Goal: Entertainment & Leisure: Browse casually

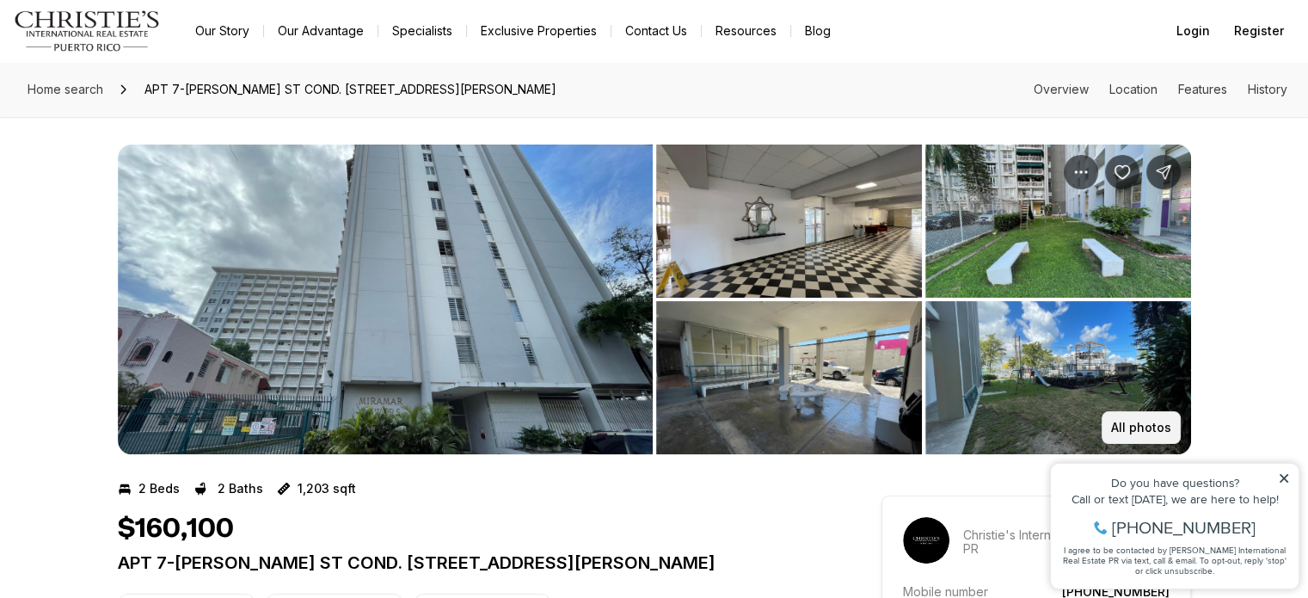
click at [1138, 427] on p "All photos" at bounding box center [1141, 428] width 60 height 14
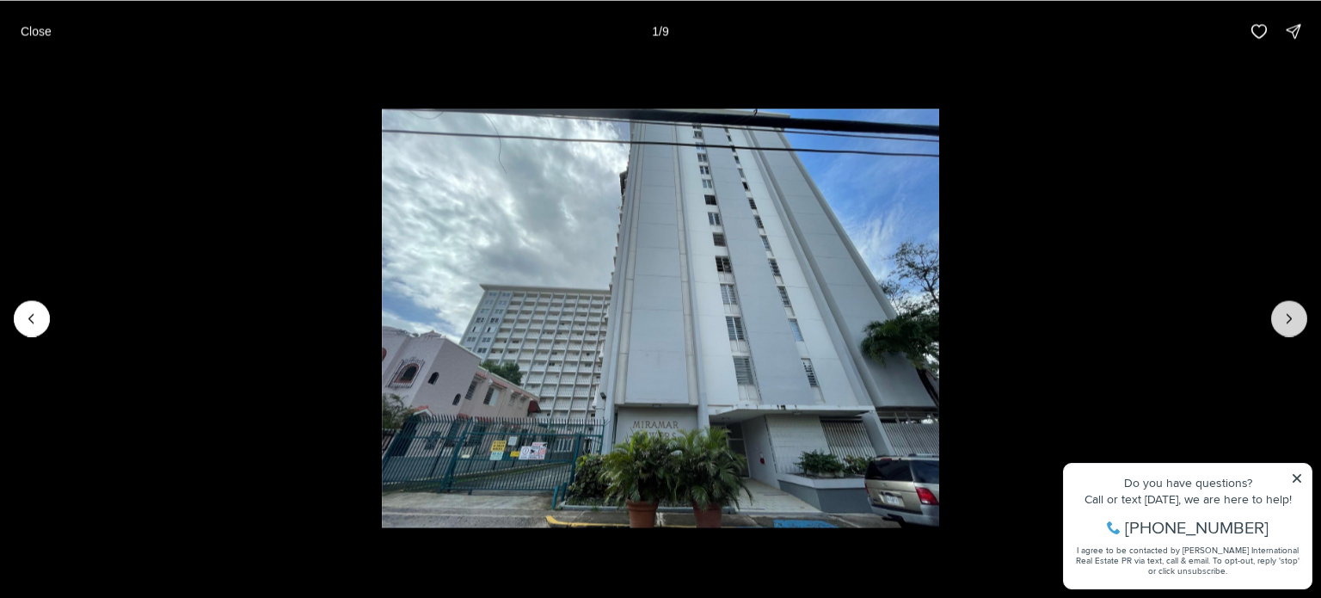
click at [1291, 305] on button "Next slide" at bounding box center [1289, 318] width 36 height 36
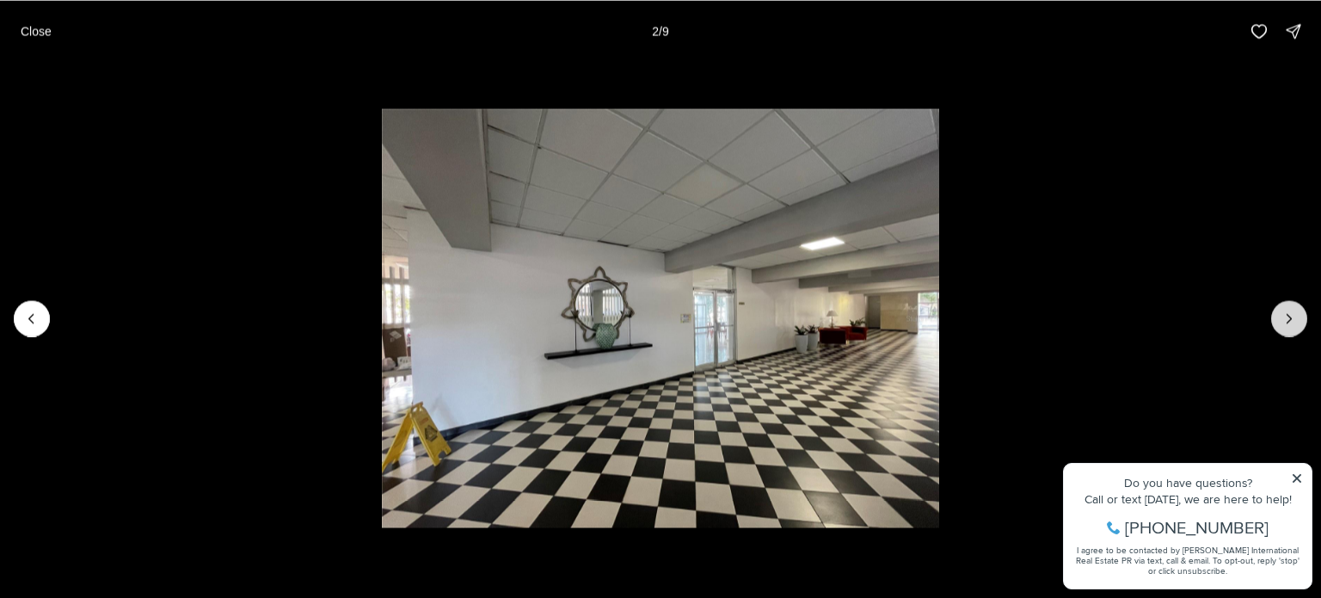
click at [1291, 305] on button "Next slide" at bounding box center [1289, 318] width 36 height 36
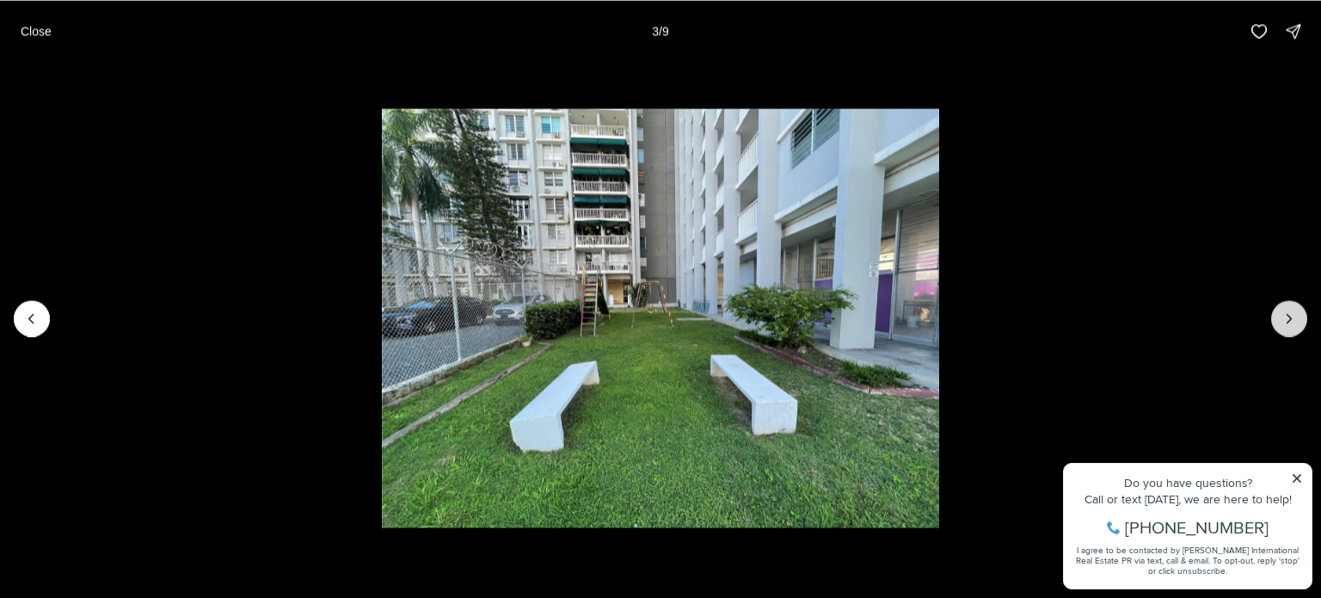
click at [1291, 305] on button "Next slide" at bounding box center [1289, 318] width 36 height 36
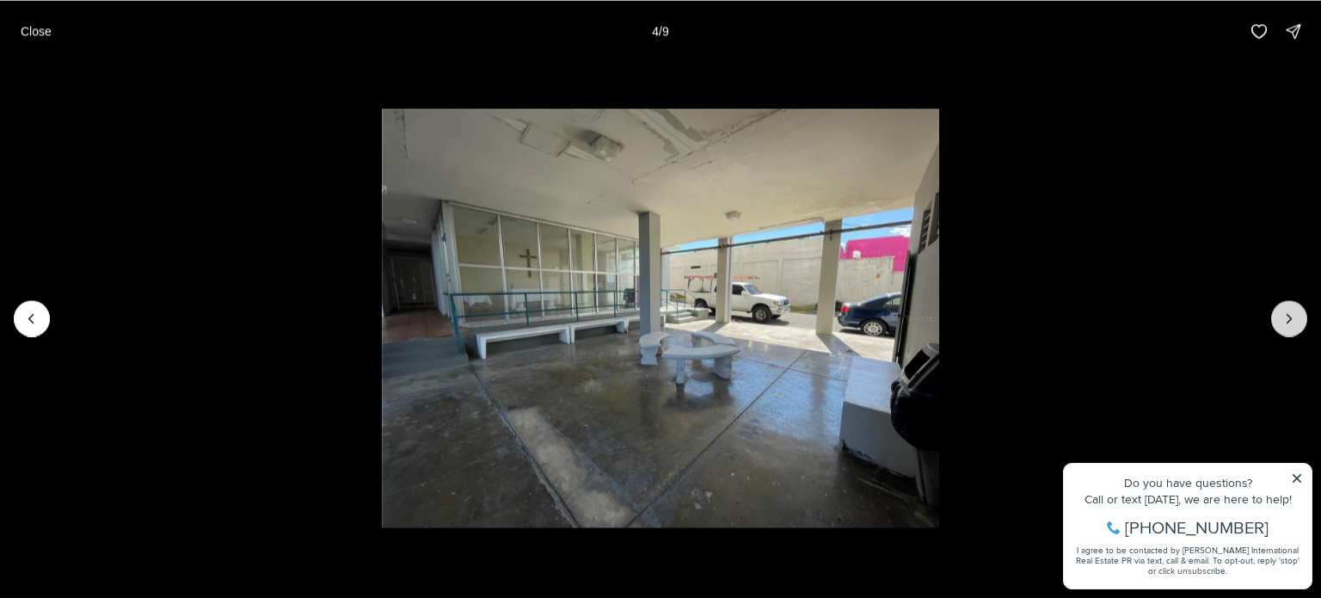
click at [1291, 305] on button "Next slide" at bounding box center [1289, 318] width 36 height 36
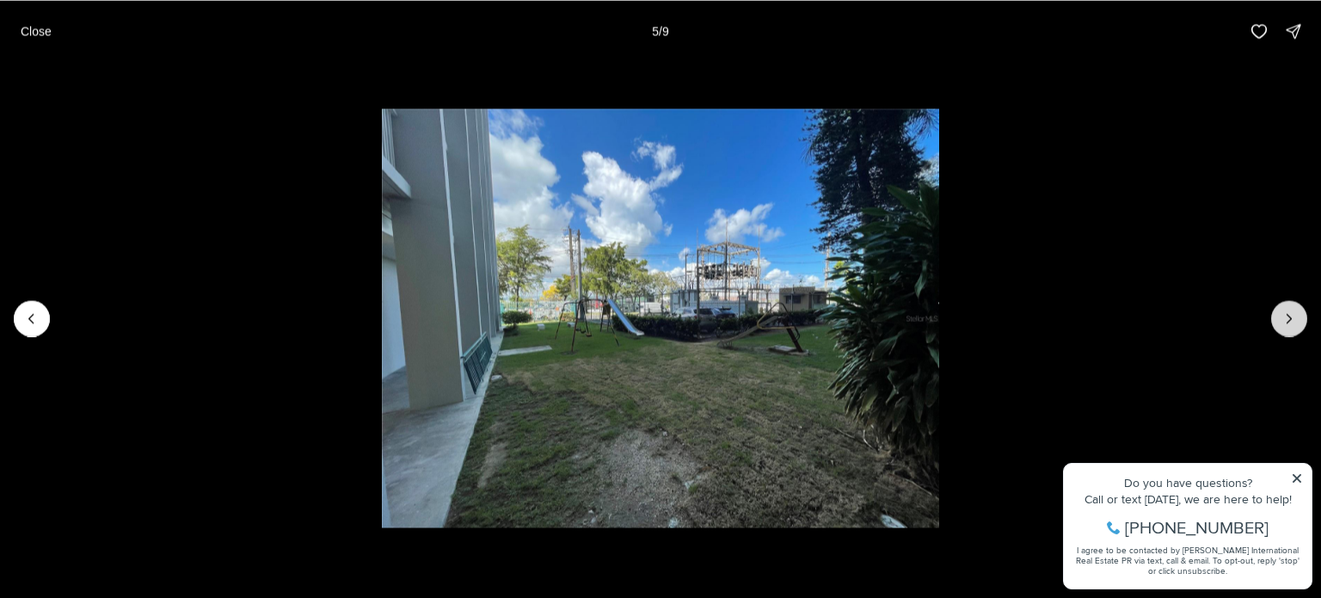
click at [1291, 305] on button "Next slide" at bounding box center [1289, 318] width 36 height 36
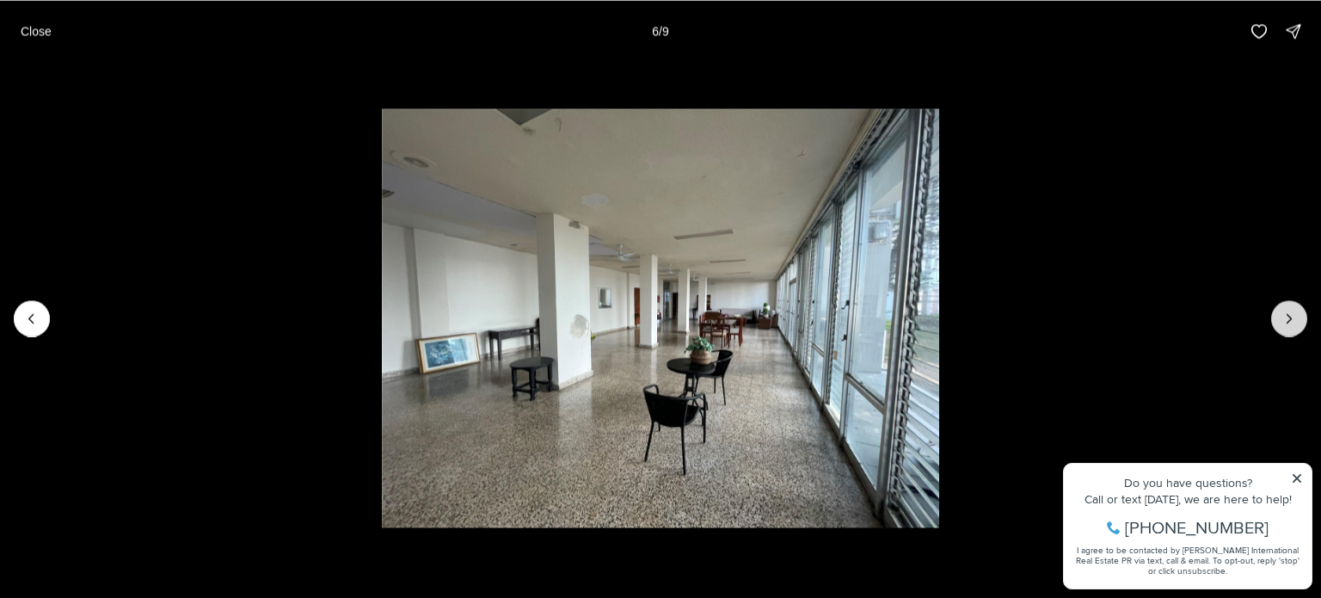
click at [1291, 305] on button "Next slide" at bounding box center [1289, 318] width 36 height 36
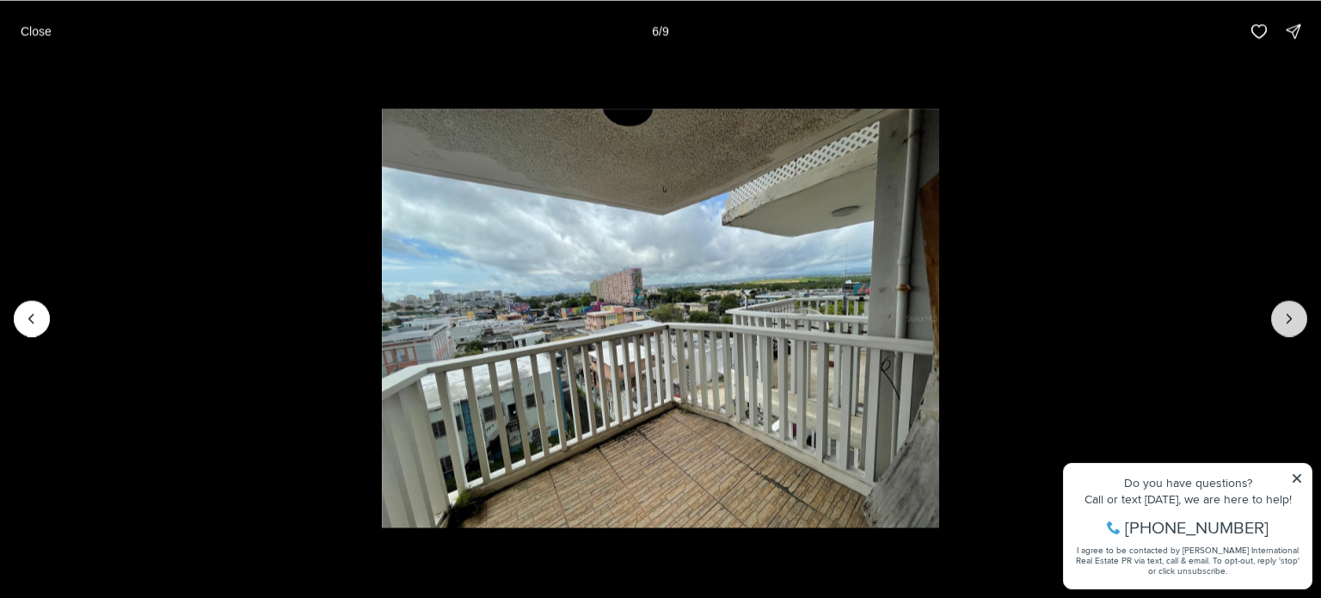
click at [1291, 305] on button "Next slide" at bounding box center [1289, 318] width 36 height 36
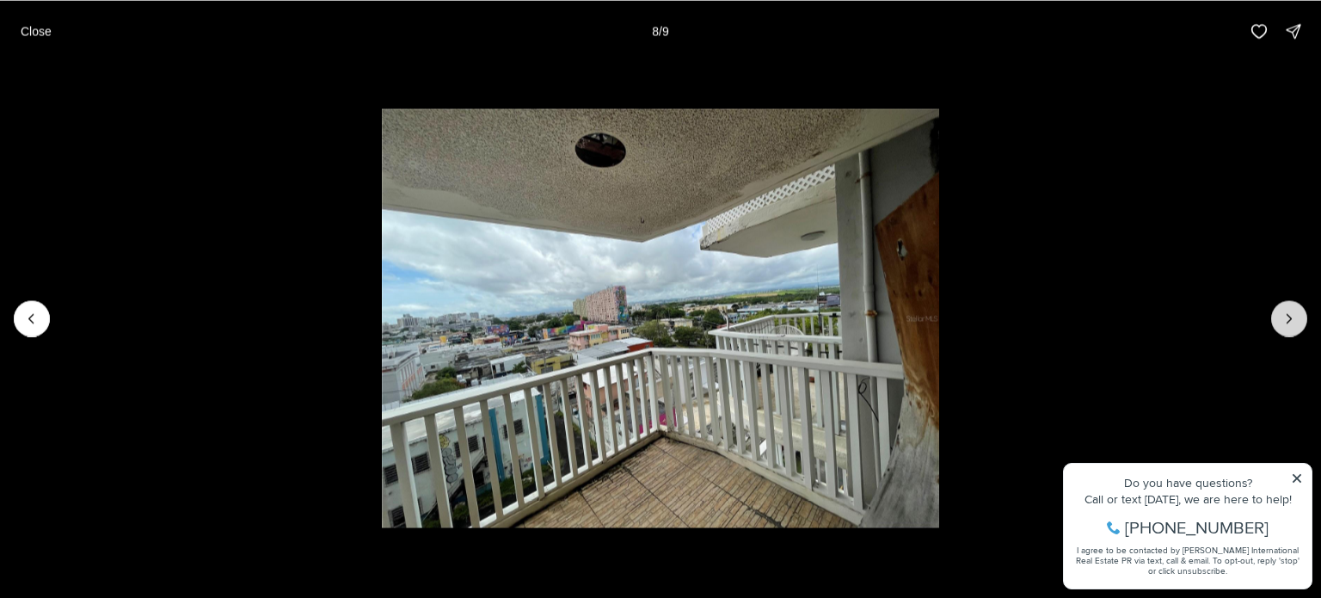
click at [1291, 305] on button "Next slide" at bounding box center [1289, 318] width 36 height 36
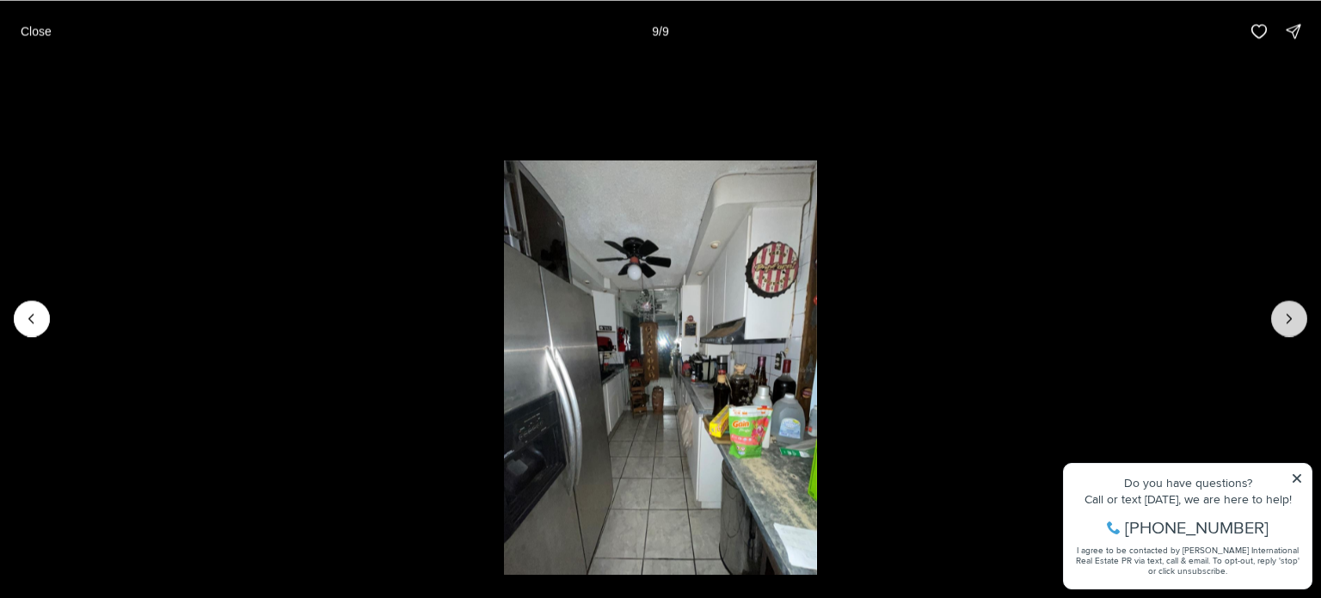
click at [1291, 305] on div at bounding box center [1289, 318] width 36 height 36
click at [1287, 314] on div at bounding box center [1289, 318] width 36 height 36
click at [26, 27] on p "Close" at bounding box center [36, 31] width 31 height 14
